Goal: Information Seeking & Learning: Learn about a topic

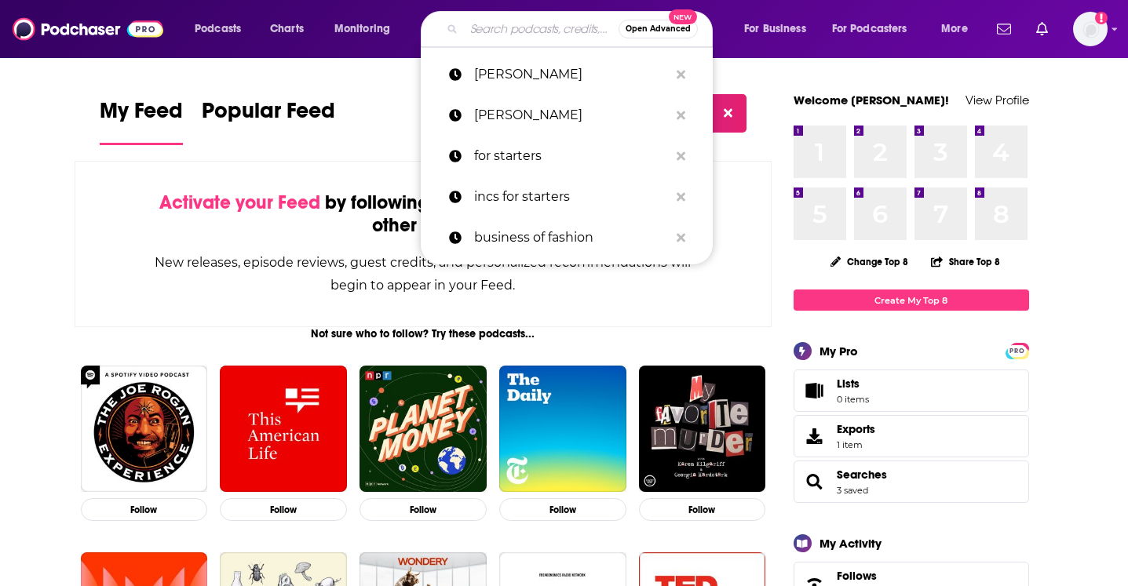
click at [498, 37] on input "Search podcasts, credits, & more..." at bounding box center [541, 28] width 155 height 25
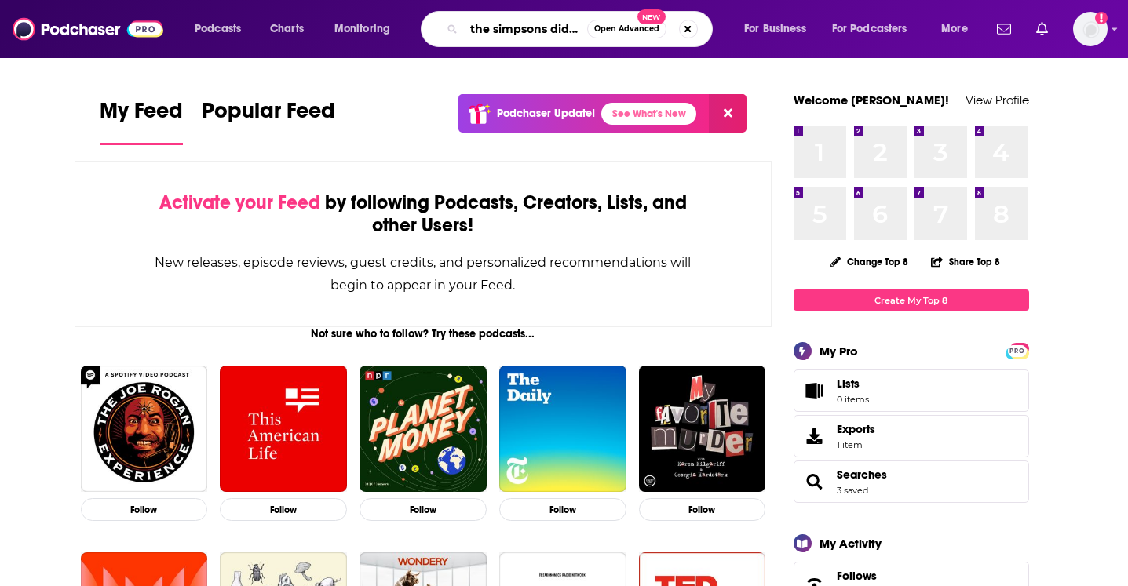
scroll to position [0, 1]
type input "the simpsons did it"
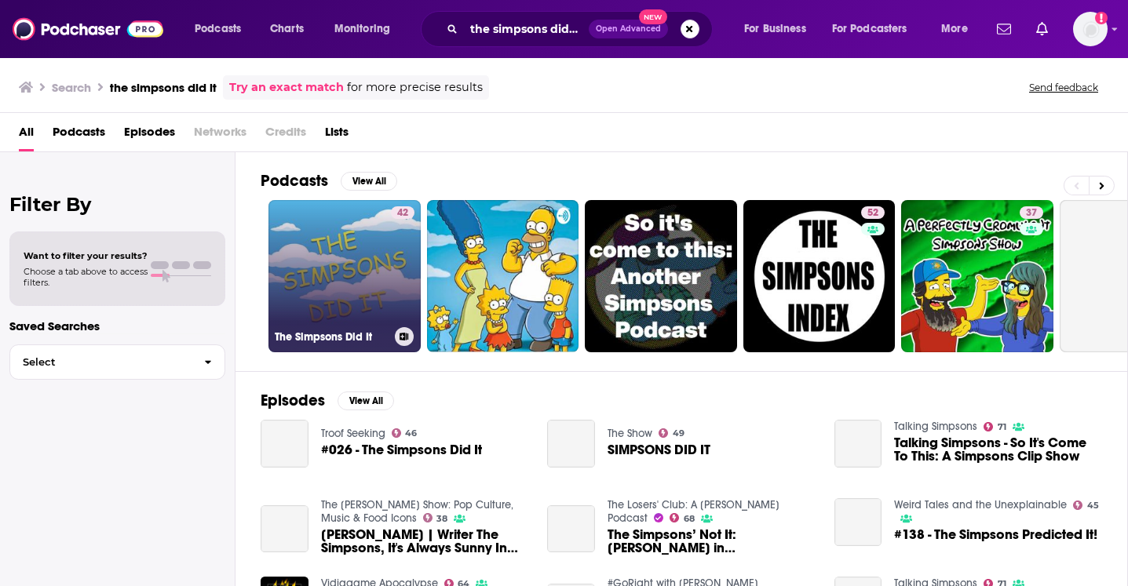
click at [348, 257] on link "42 The Simpsons Did It" at bounding box center [344, 276] width 152 height 152
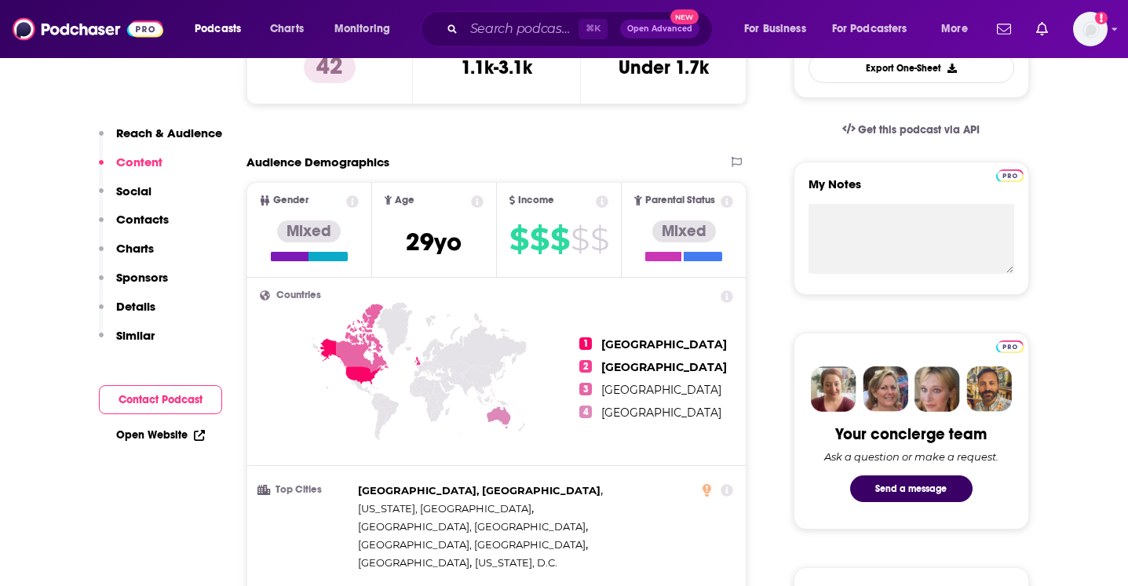
scroll to position [284, 0]
